Goal: Task Accomplishment & Management: Use online tool/utility

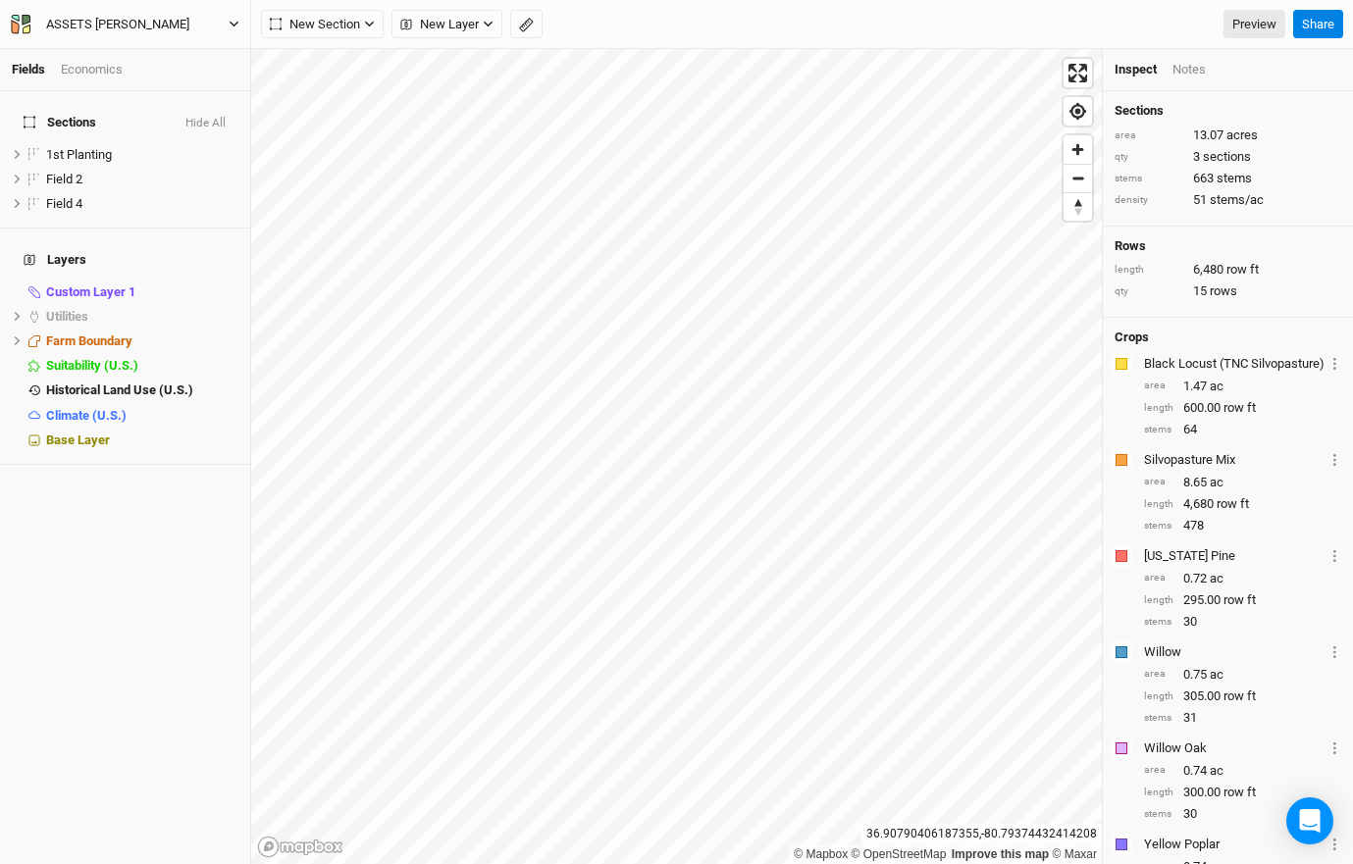
click at [145, 24] on div "ASSETS [PERSON_NAME]" at bounding box center [117, 25] width 143 height 20
click at [134, 55] on button "Back" at bounding box center [162, 55] width 155 height 26
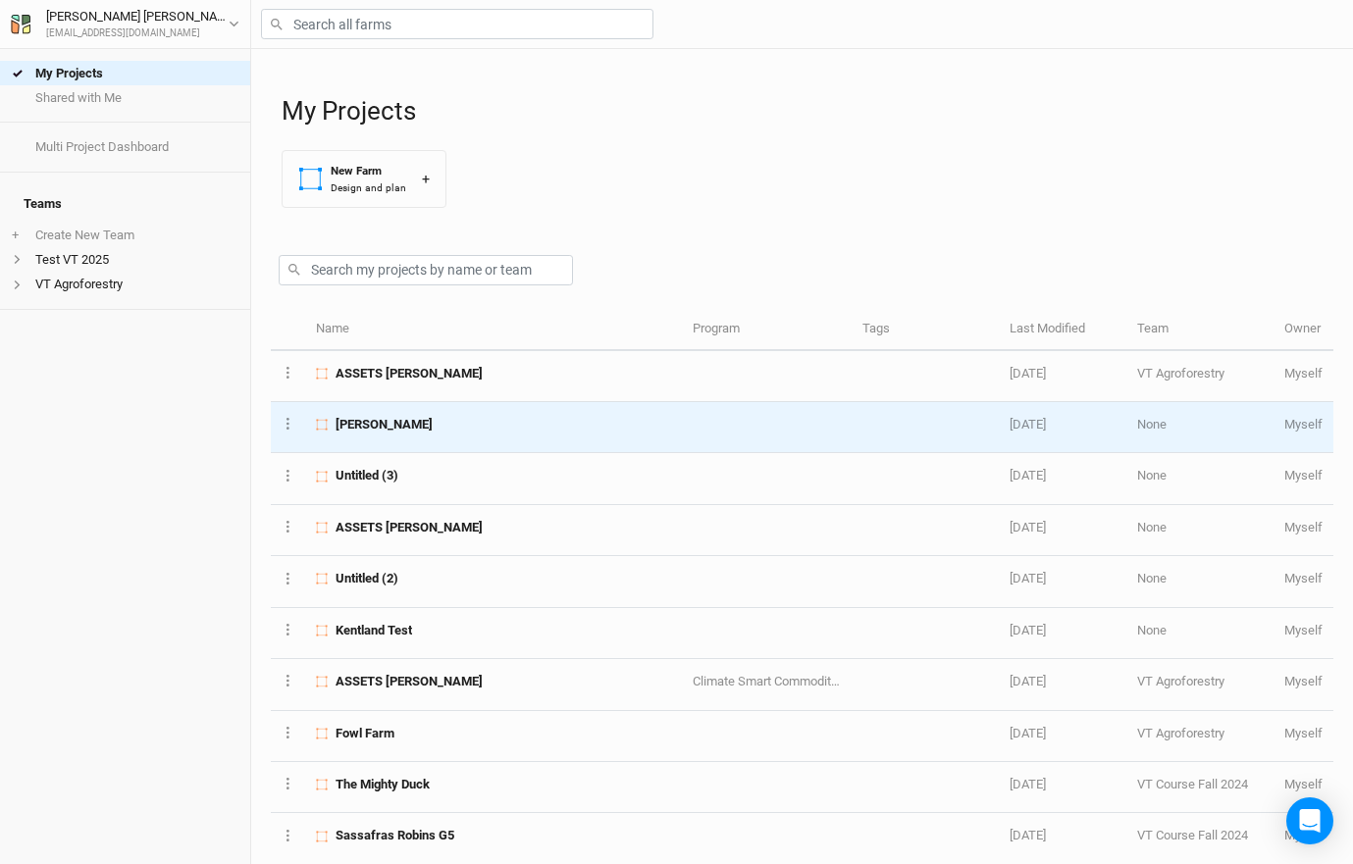
click at [445, 417] on div "[PERSON_NAME]" at bounding box center [493, 425] width 355 height 18
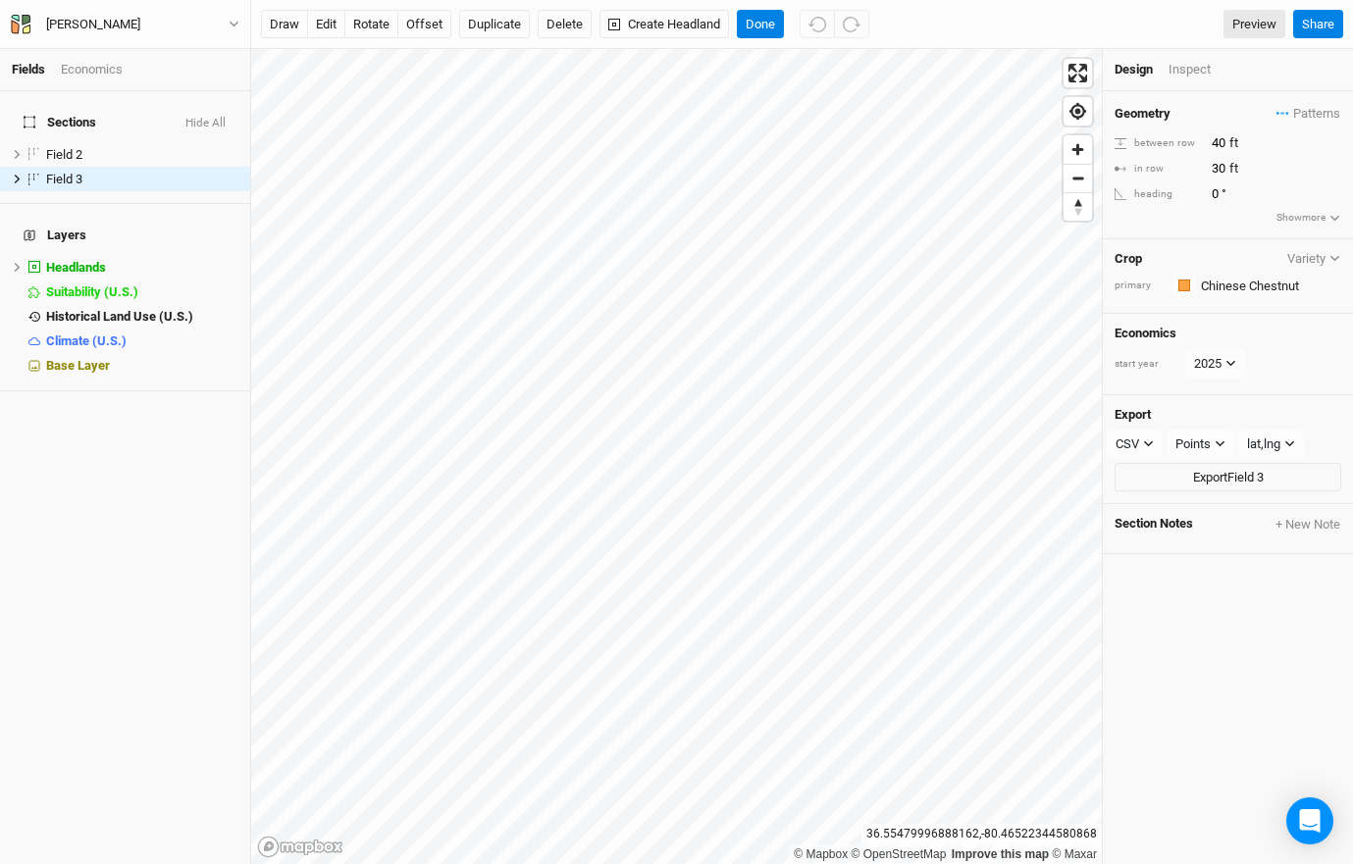
click at [1158, 79] on div "Design Inspect" at bounding box center [1228, 70] width 250 height 42
click at [1187, 70] on div "Inspect" at bounding box center [1203, 70] width 70 height 18
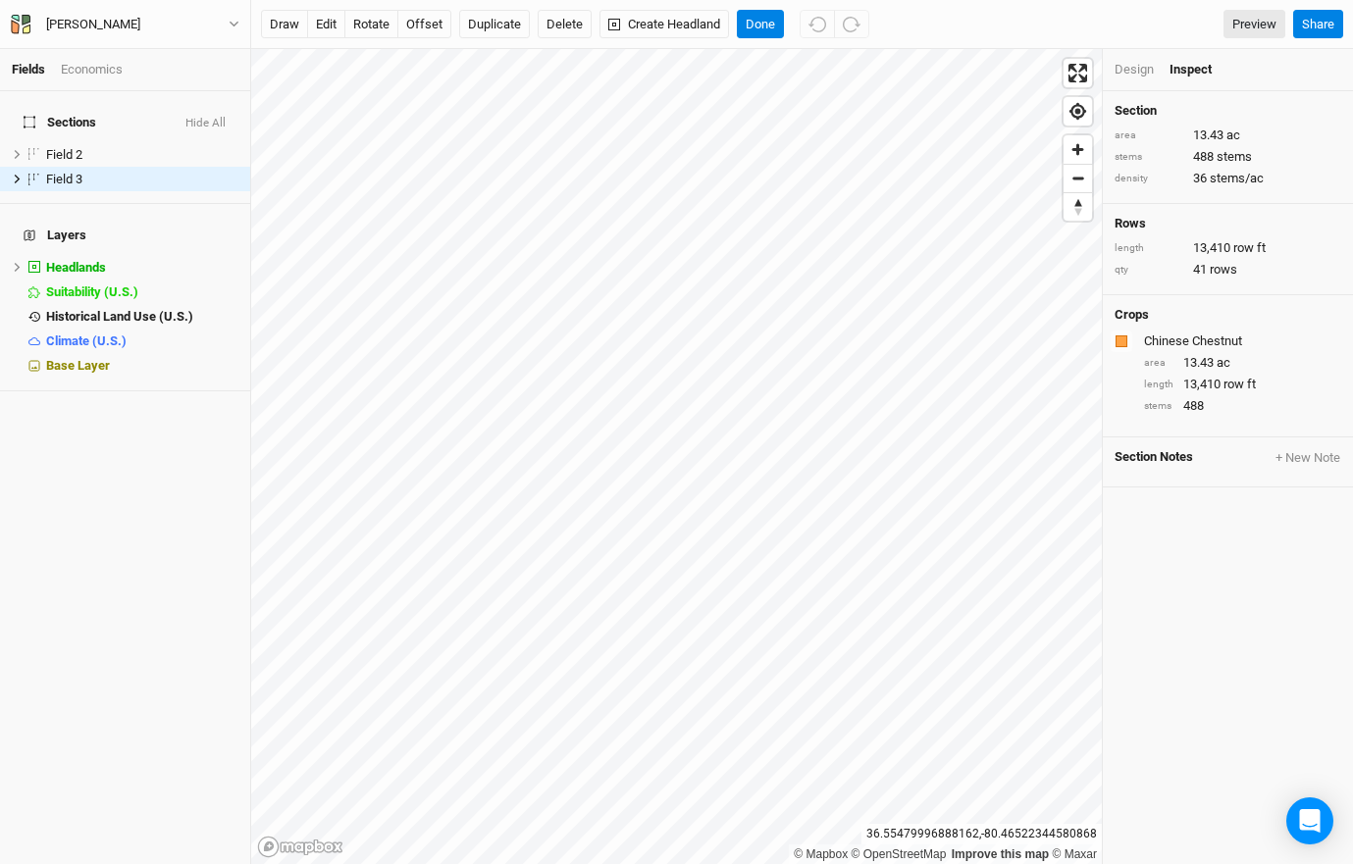
click at [1149, 70] on div "Design" at bounding box center [1133, 70] width 39 height 18
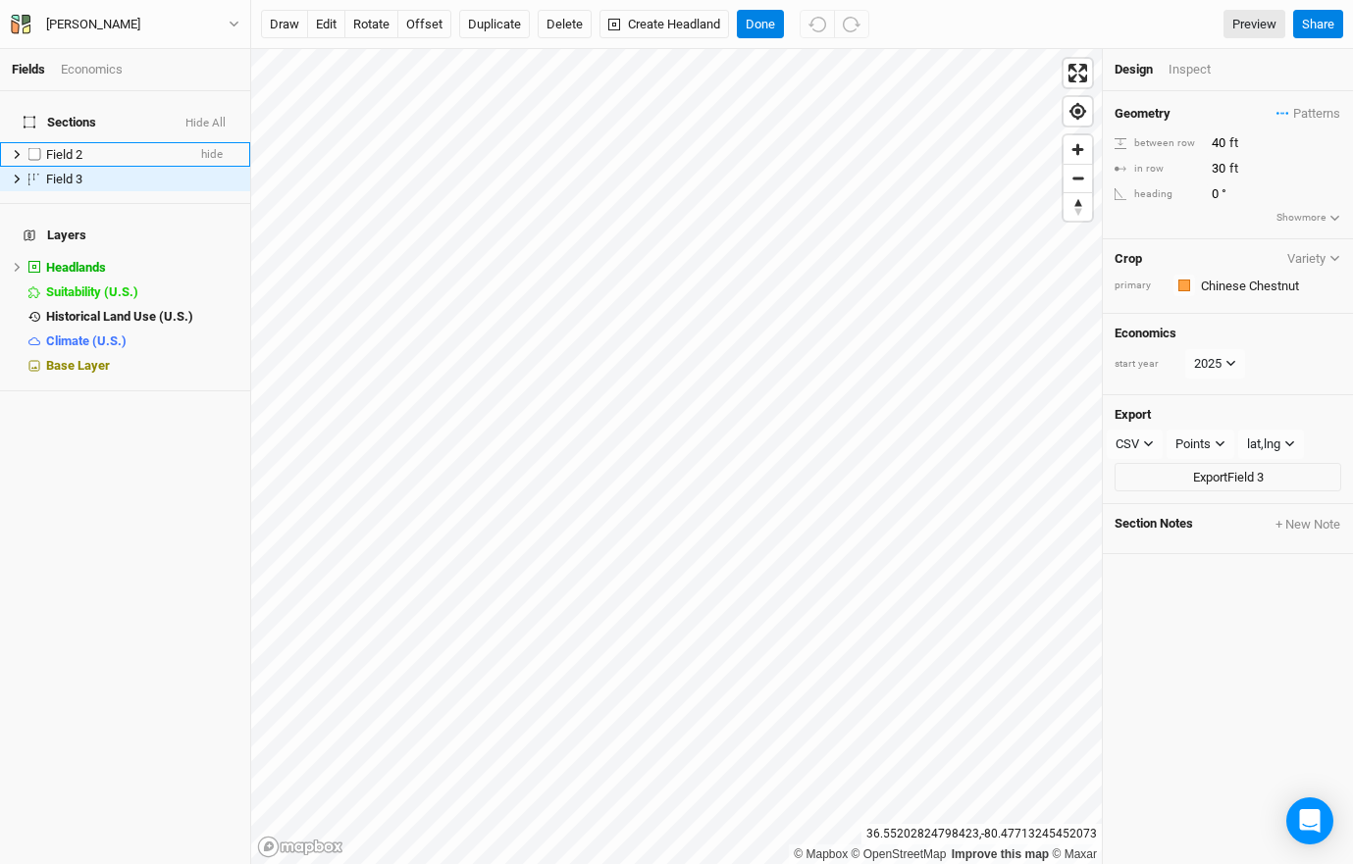
click at [80, 147] on span "Field 2" at bounding box center [64, 154] width 36 height 15
click at [80, 172] on span "Field 3" at bounding box center [64, 179] width 36 height 15
click at [73, 115] on span "Sections" at bounding box center [60, 123] width 73 height 16
click at [758, 12] on button "Done" at bounding box center [760, 24] width 47 height 29
